Goal: Task Accomplishment & Management: Use online tool/utility

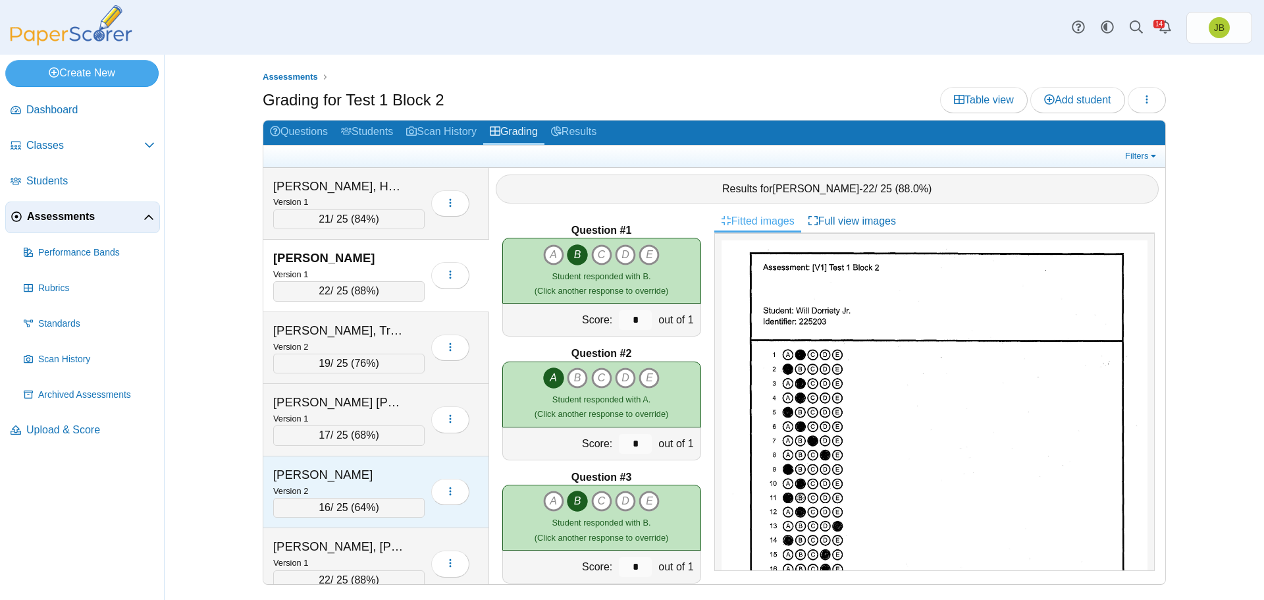
scroll to position [1712, 0]
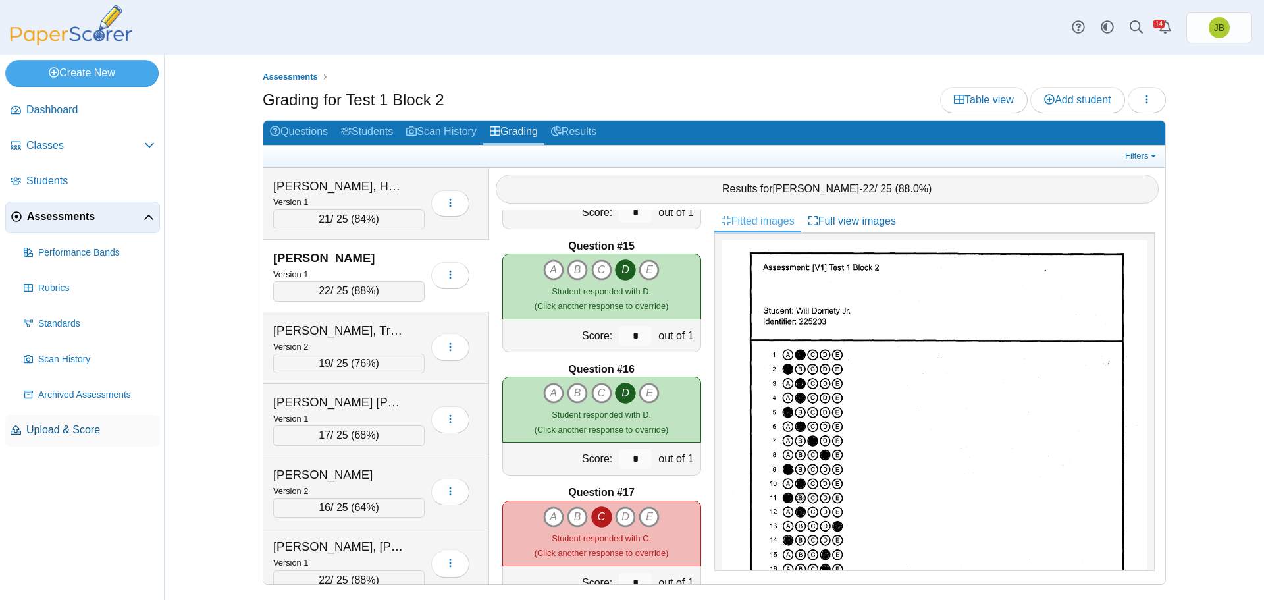
click at [89, 428] on span "Upload & Score" at bounding box center [90, 430] width 128 height 14
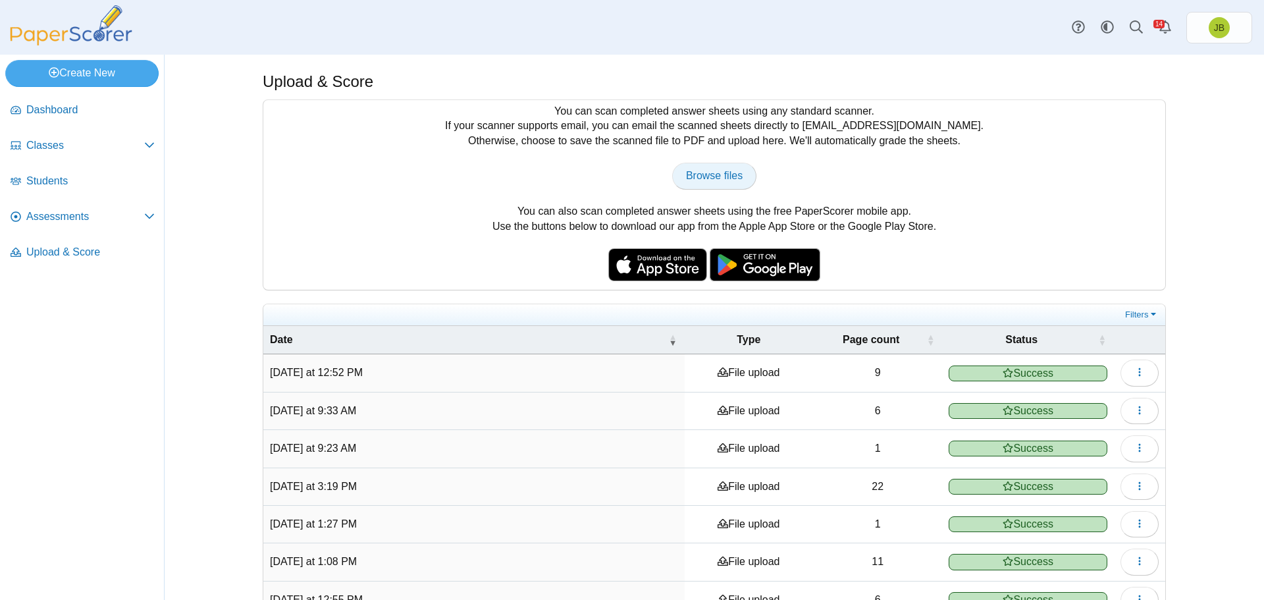
click at [711, 173] on span "Browse files" at bounding box center [714, 175] width 57 height 11
type input "**********"
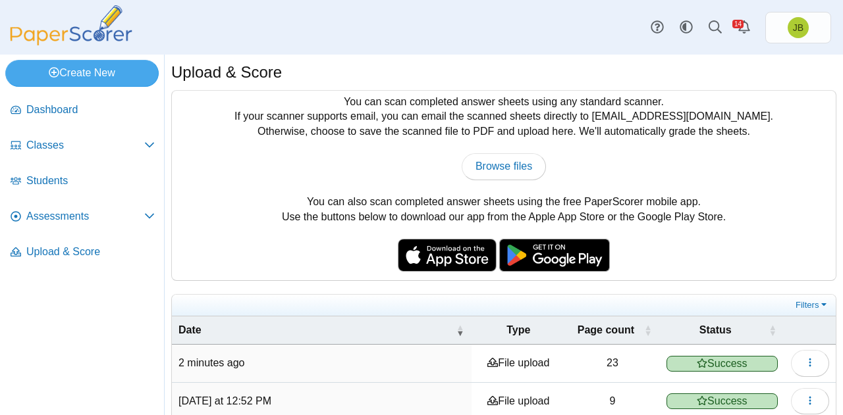
click at [8, 41] on img at bounding box center [71, 25] width 132 height 40
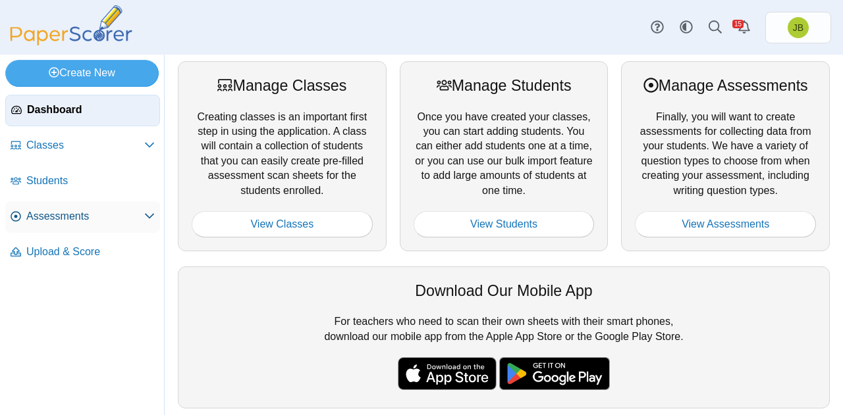
click at [59, 222] on span "Assessments" at bounding box center [85, 216] width 118 height 14
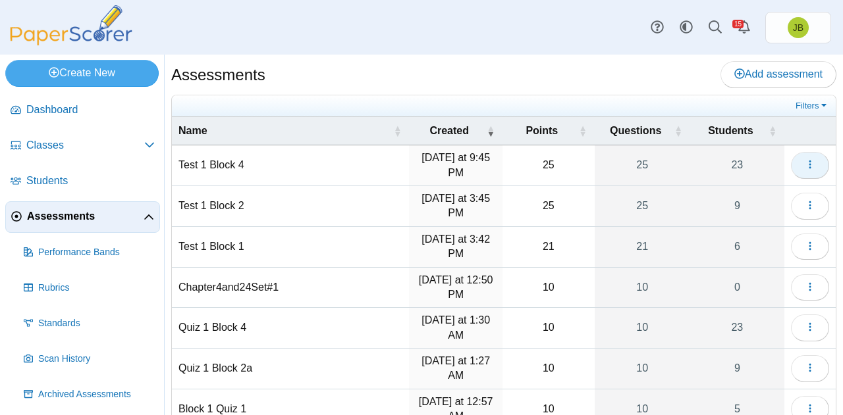
click at [805, 163] on icon "button" at bounding box center [810, 164] width 11 height 11
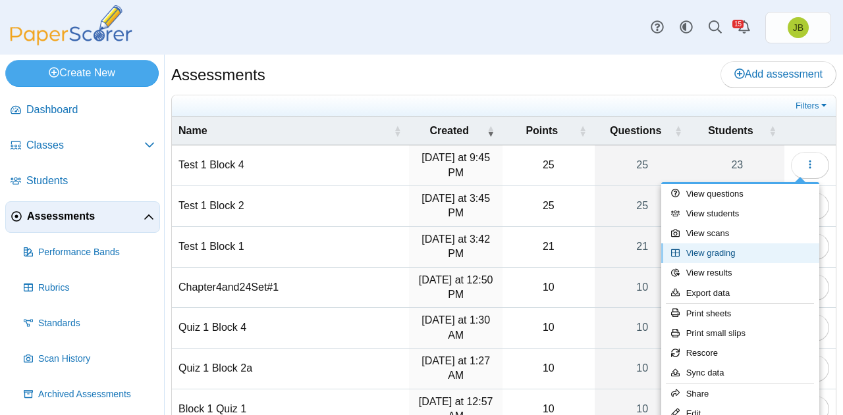
click at [723, 255] on link "View grading" at bounding box center [740, 254] width 158 height 20
